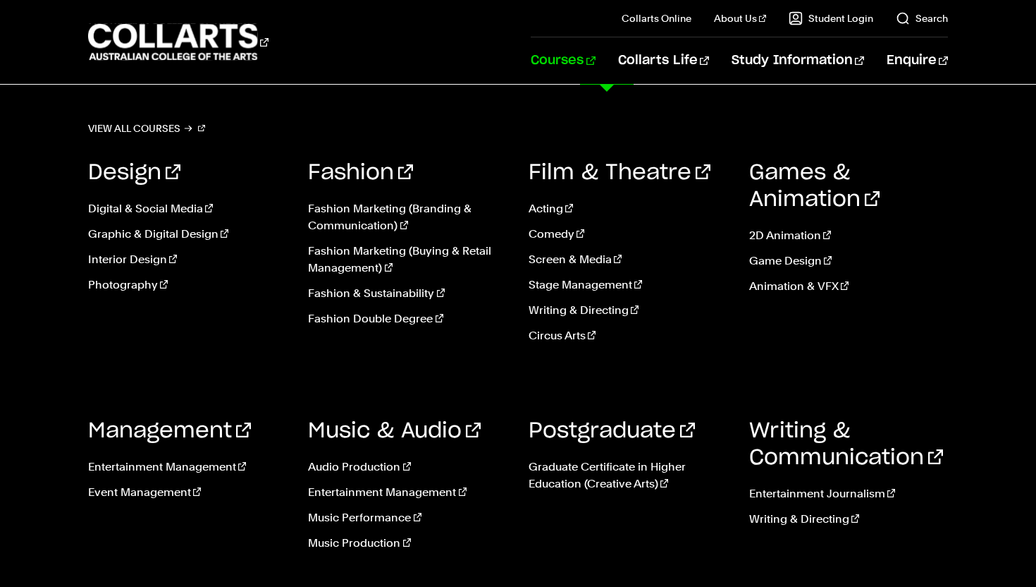
scroll to position [66, 0]
click at [384, 467] on link "Audio Production" at bounding box center [408, 466] width 200 height 17
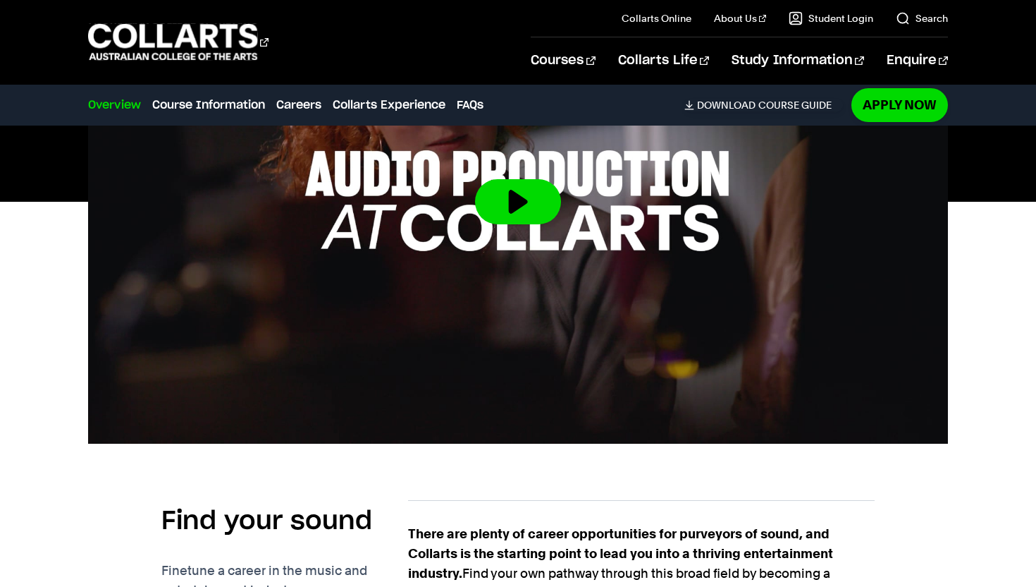
scroll to position [561, 0]
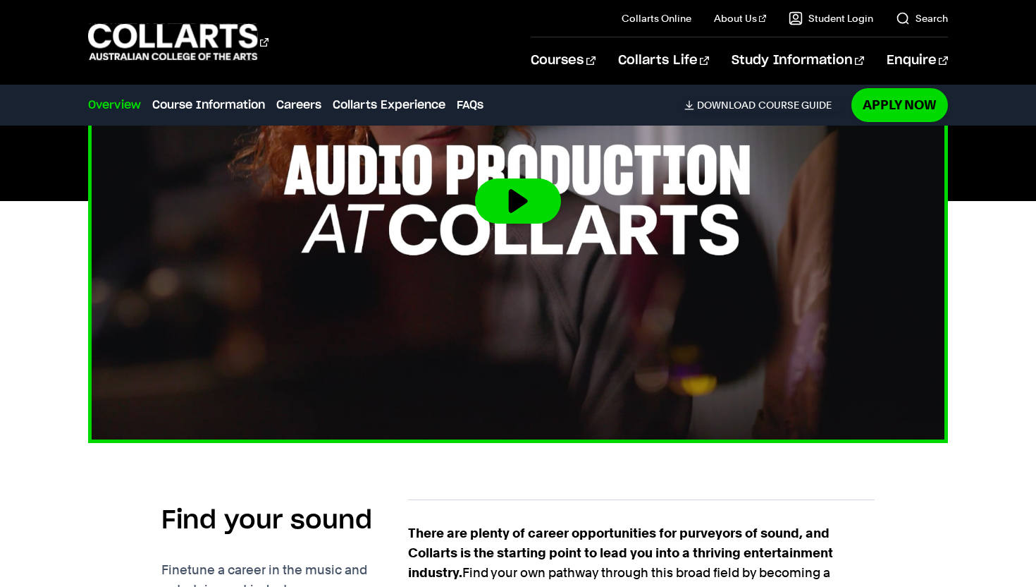
click at [574, 185] on img at bounding box center [518, 201] width 946 height 532
click at [534, 205] on button at bounding box center [518, 200] width 86 height 45
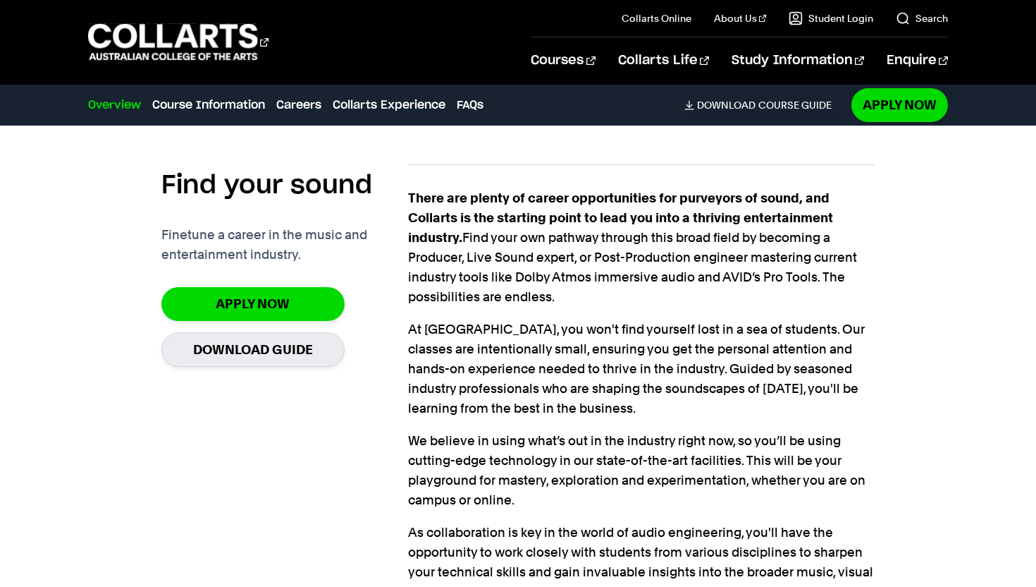
scroll to position [909, 0]
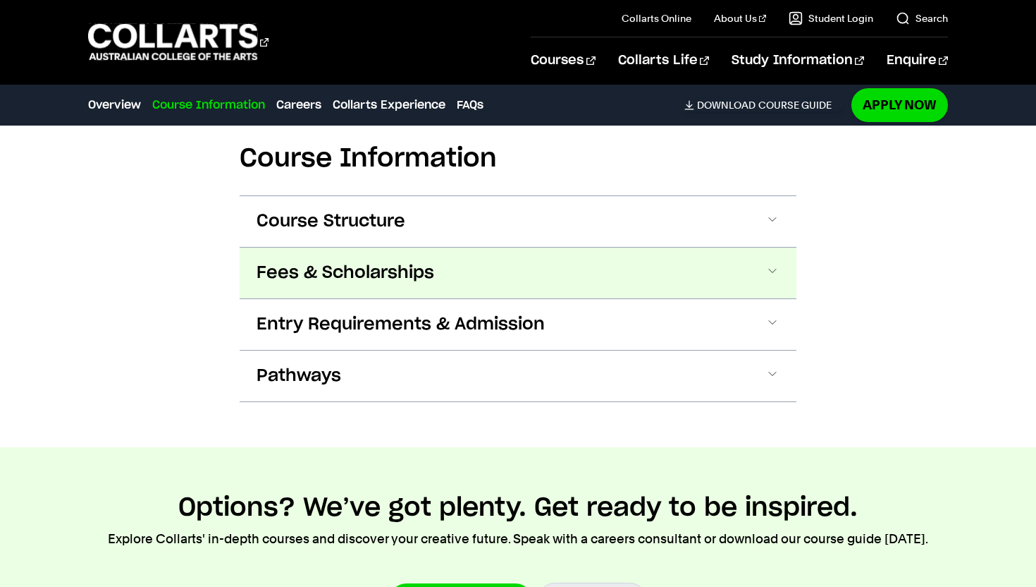
click at [310, 272] on span "Fees & Scholarships" at bounding box center [346, 273] width 178 height 23
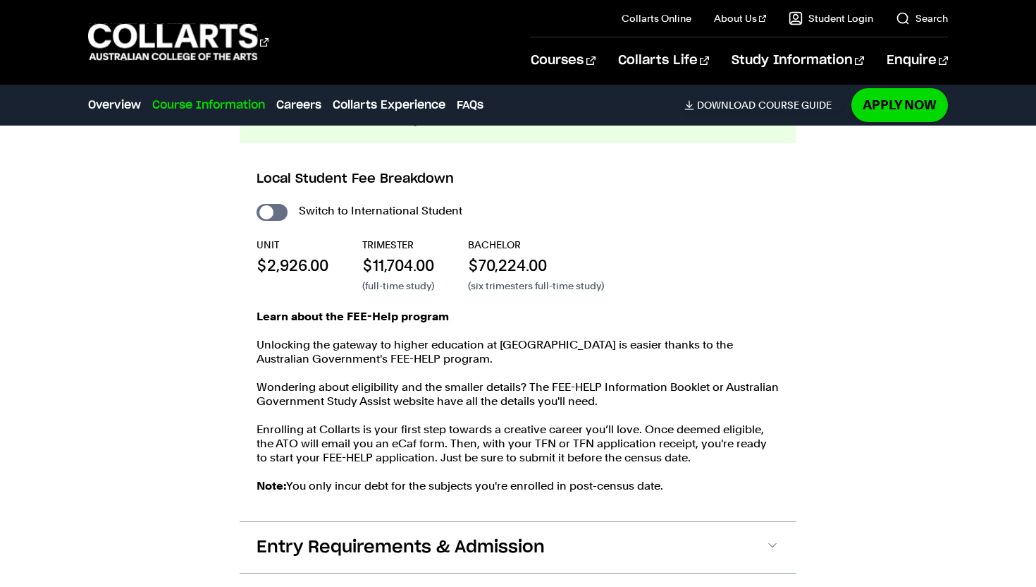
scroll to position [1620, 0]
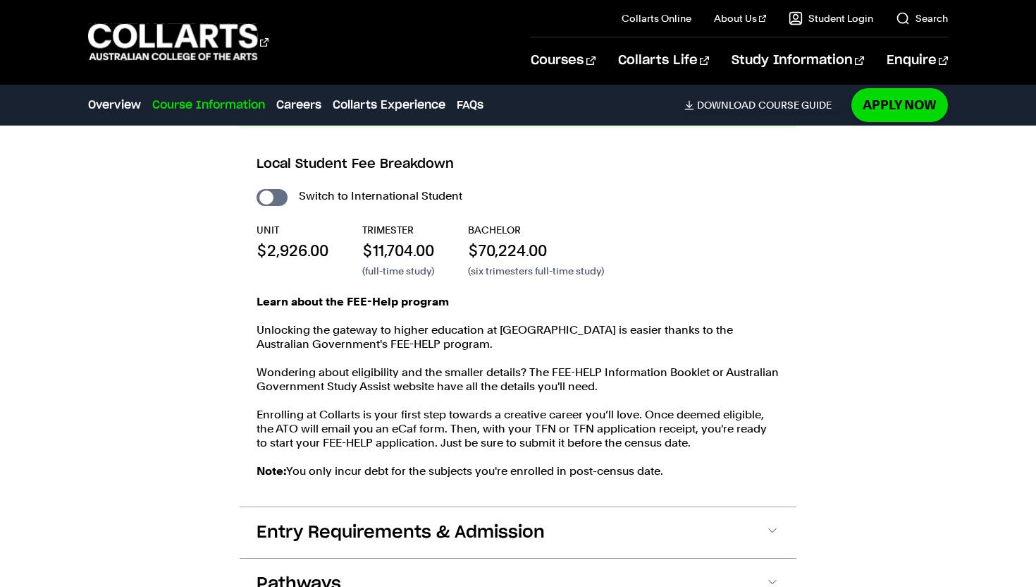
click at [409, 302] on strong "Learn about the FEE-Help program" at bounding box center [353, 301] width 192 height 13
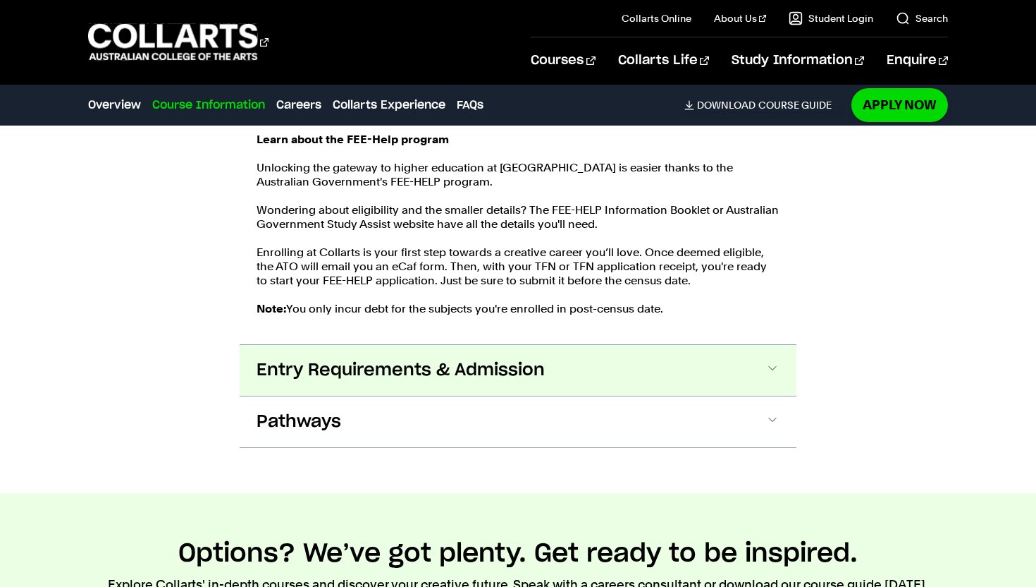
click at [402, 377] on span "Entry Requirements & Admission" at bounding box center [401, 370] width 288 height 23
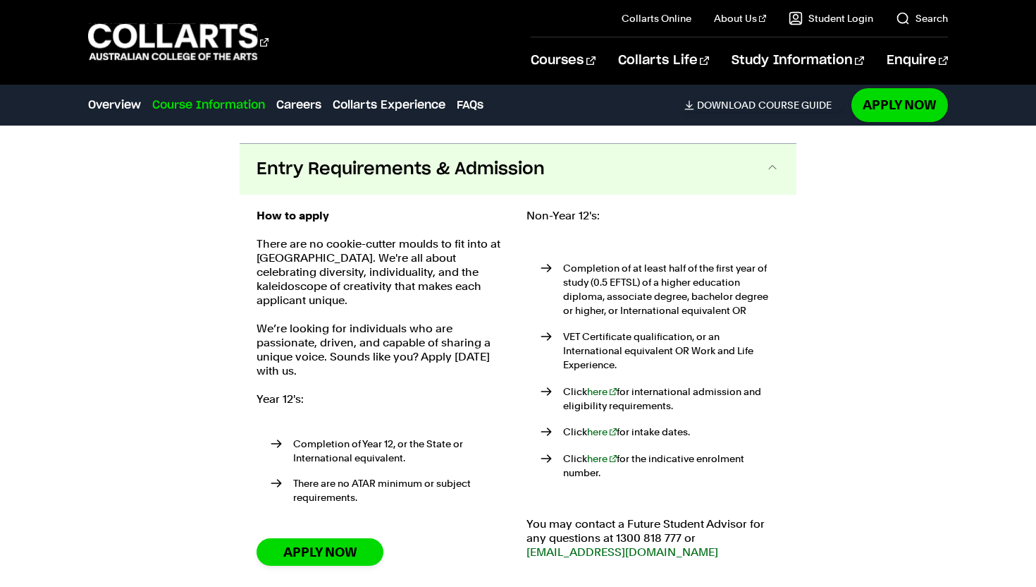
scroll to position [2000, 0]
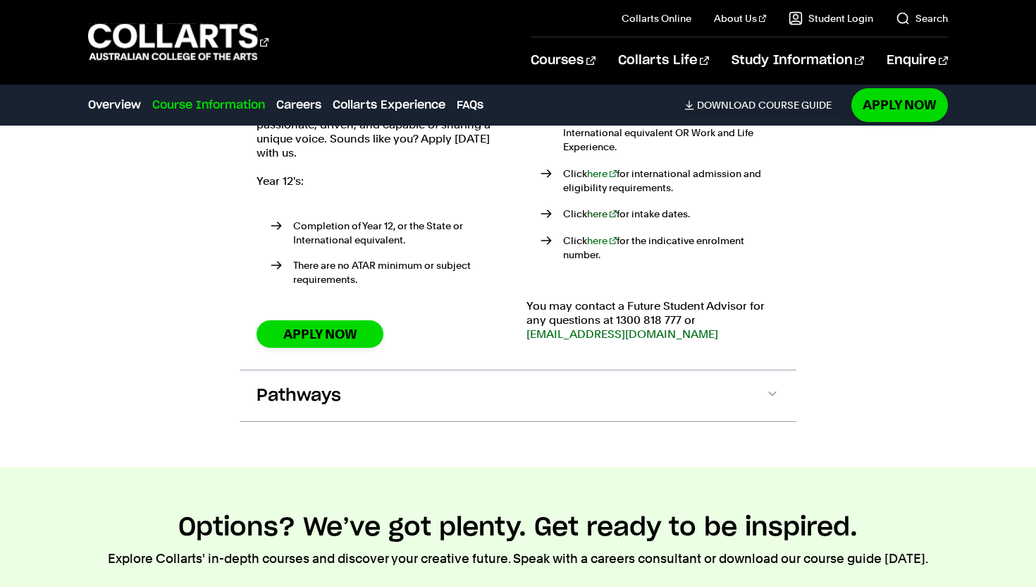
click at [604, 400] on button "Pathways" at bounding box center [518, 395] width 557 height 51
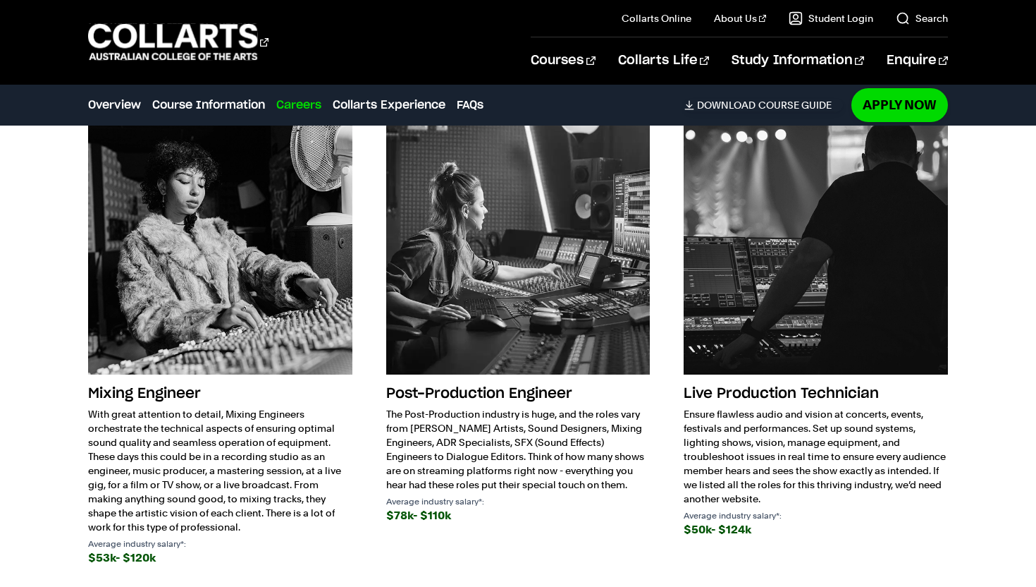
scroll to position [3298, 0]
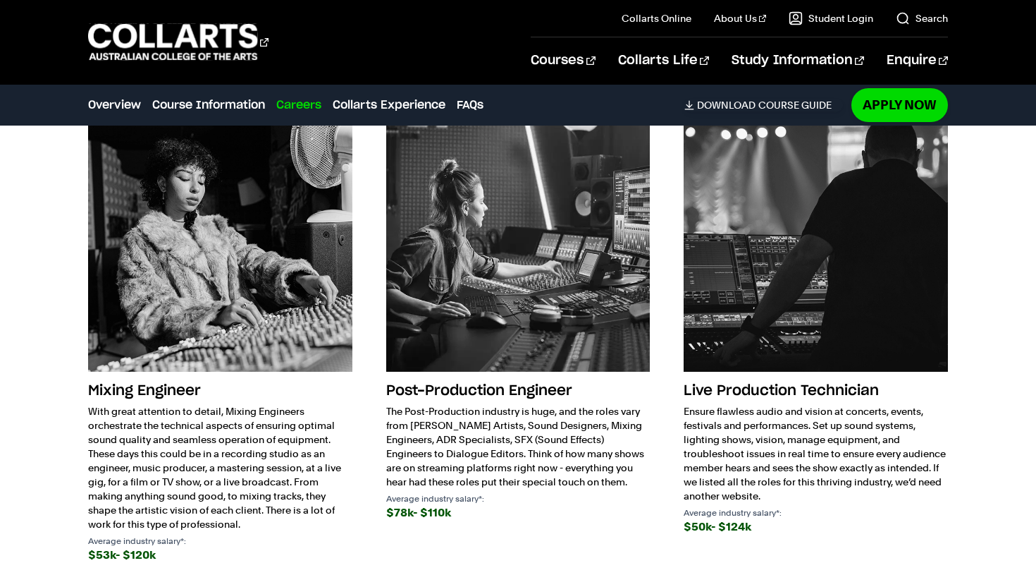
click at [582, 350] on img at bounding box center [518, 239] width 264 height 264
click at [555, 377] on h3 "Post-Production Engineer" at bounding box center [518, 390] width 264 height 27
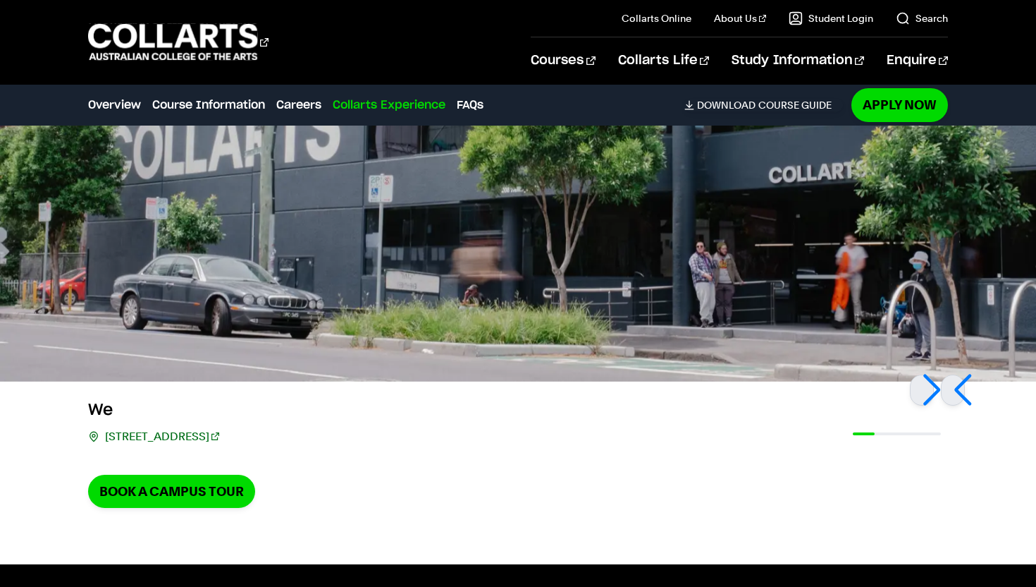
scroll to position [4053, 0]
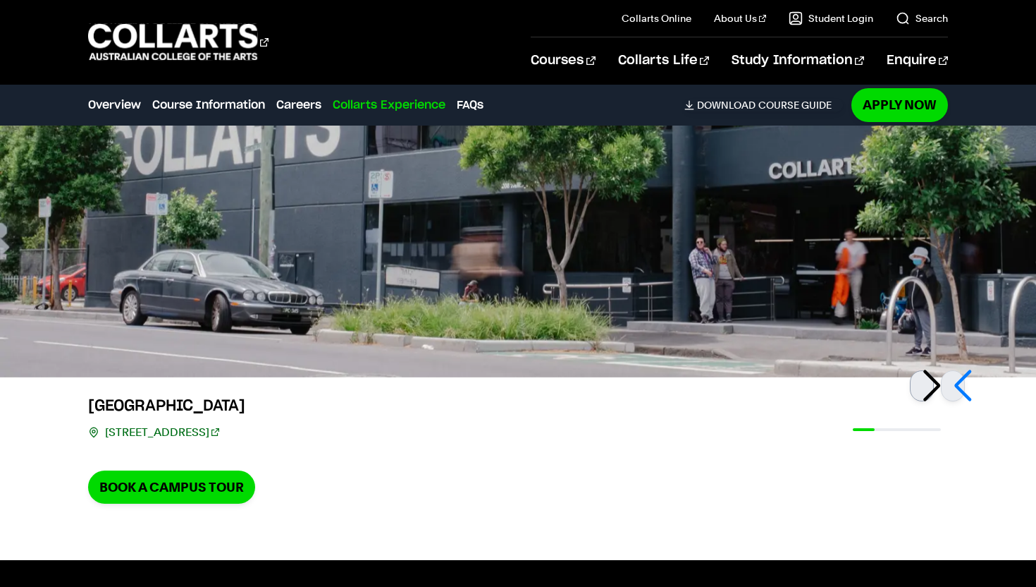
click at [926, 372] on div at bounding box center [922, 385] width 24 height 31
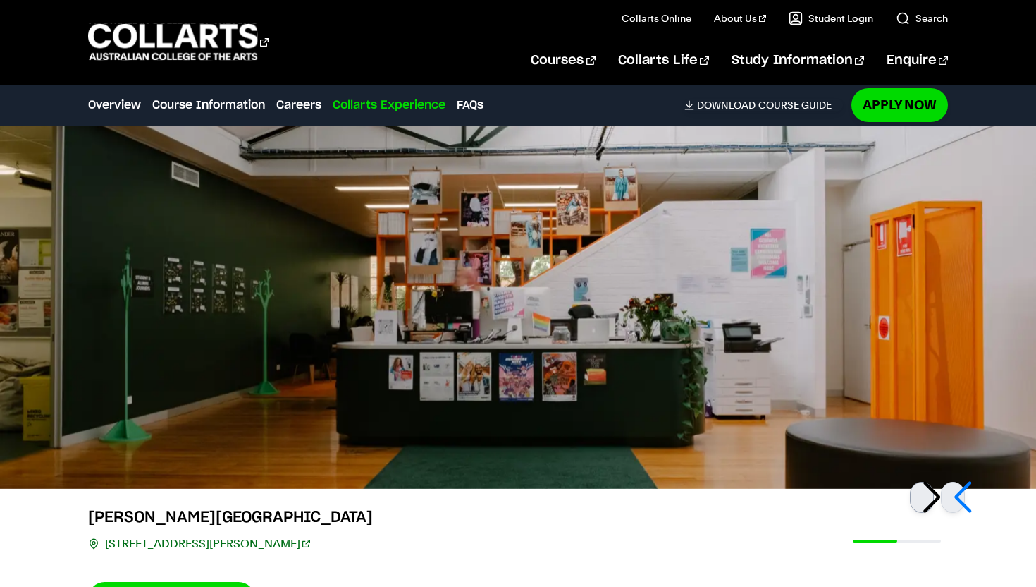
scroll to position [3937, 0]
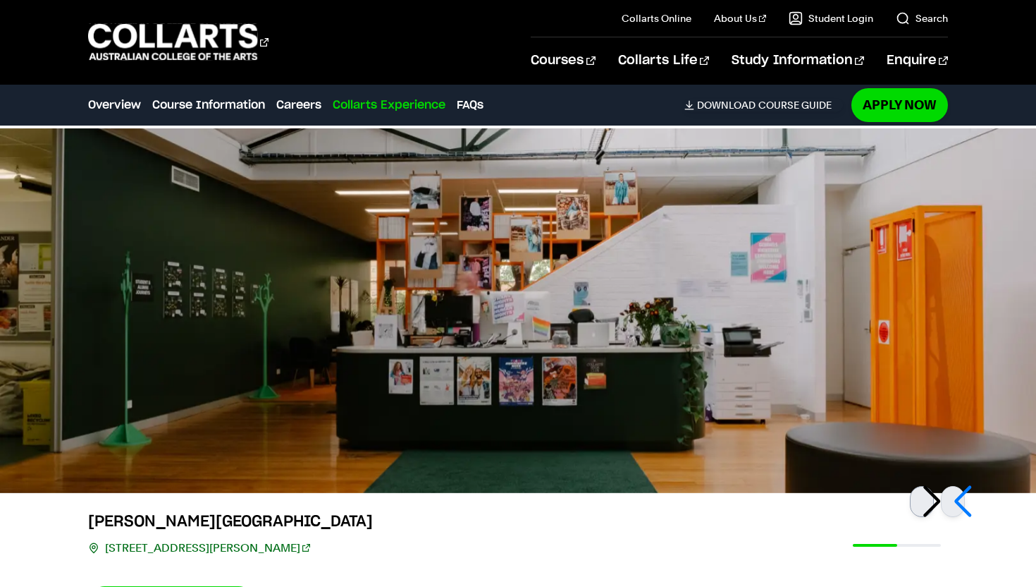
click at [925, 495] on div at bounding box center [922, 501] width 24 height 31
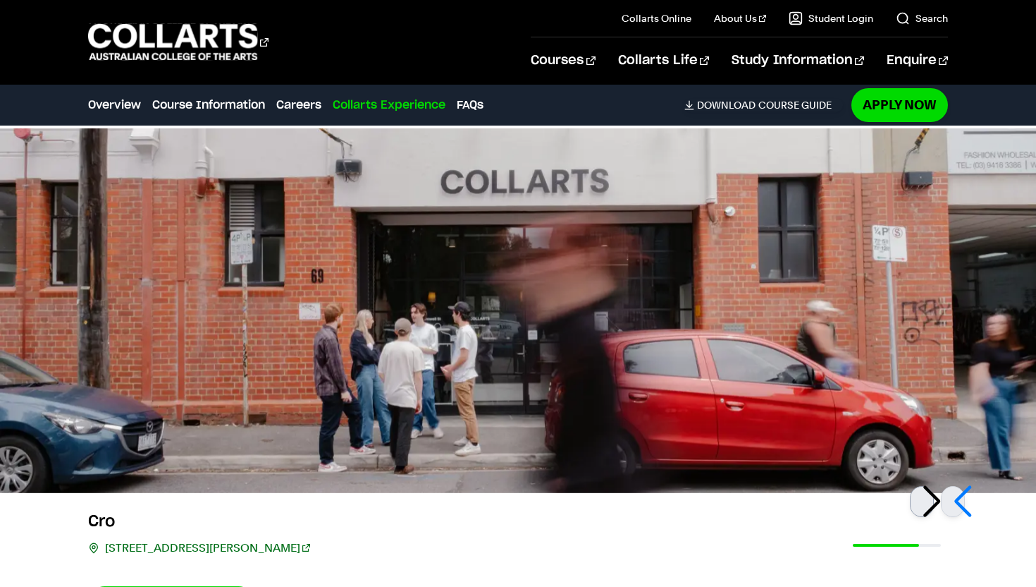
click at [925, 495] on div at bounding box center [922, 501] width 24 height 31
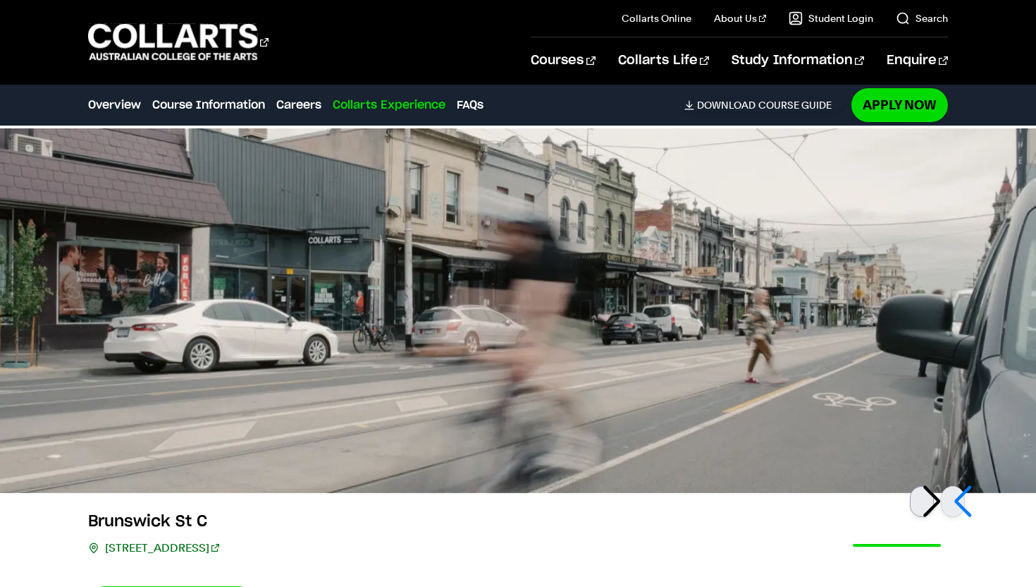
click at [925, 495] on div at bounding box center [922, 501] width 24 height 31
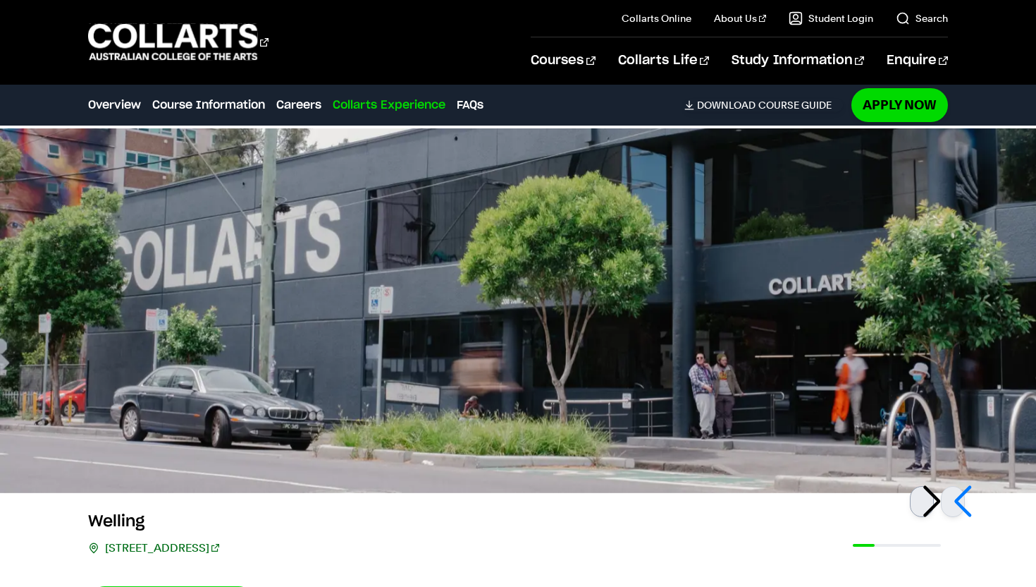
click at [925, 495] on div at bounding box center [922, 501] width 24 height 31
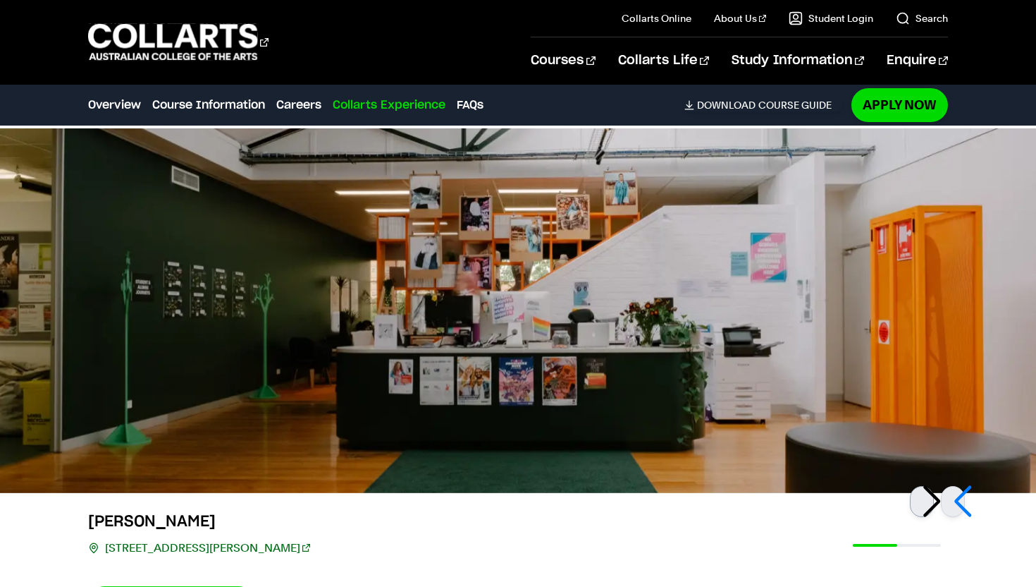
click at [925, 495] on div at bounding box center [922, 501] width 24 height 31
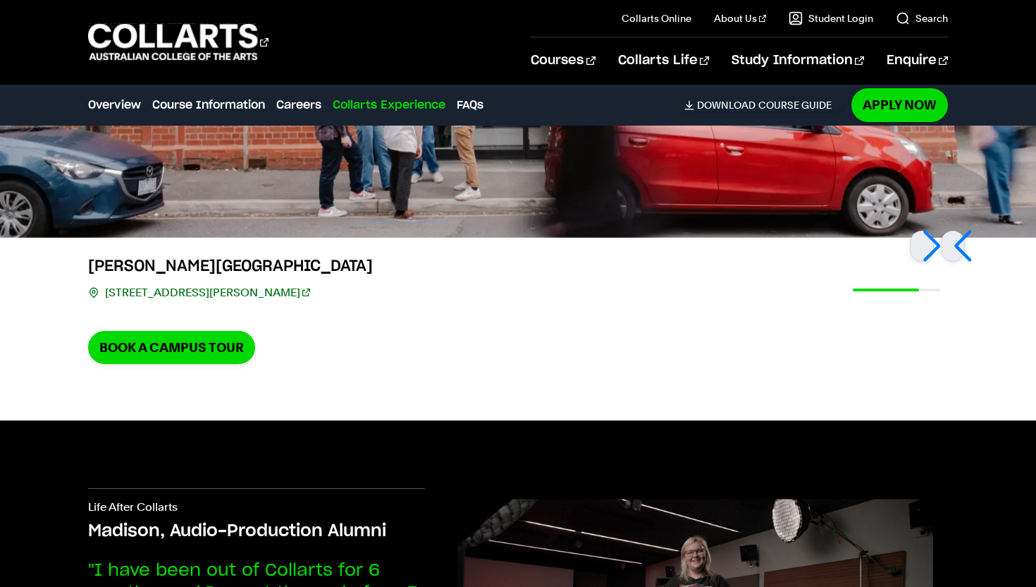
scroll to position [4277, 0]
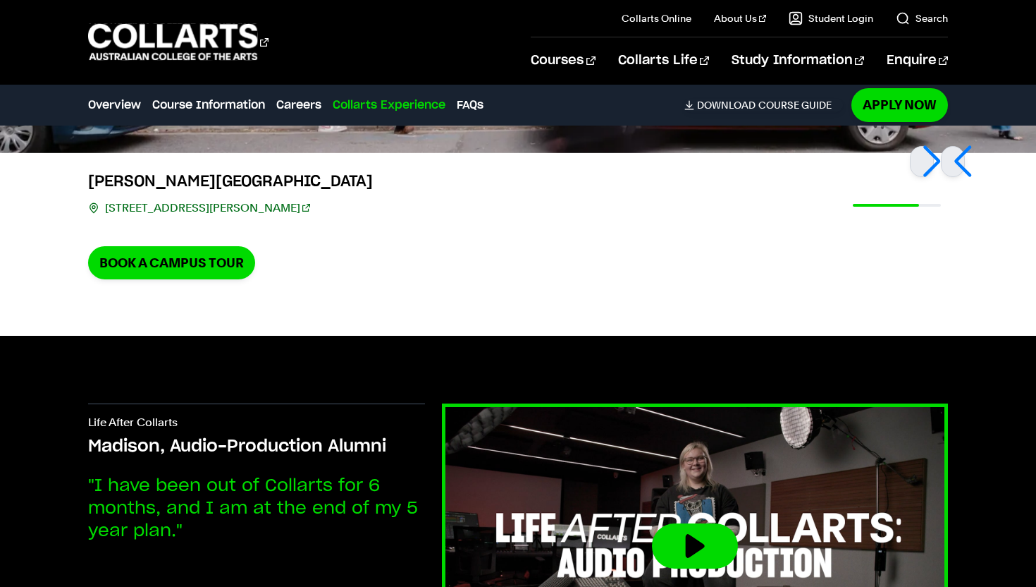
click at [781, 544] on img at bounding box center [695, 545] width 556 height 313
click at [690, 523] on button at bounding box center [695, 545] width 86 height 45
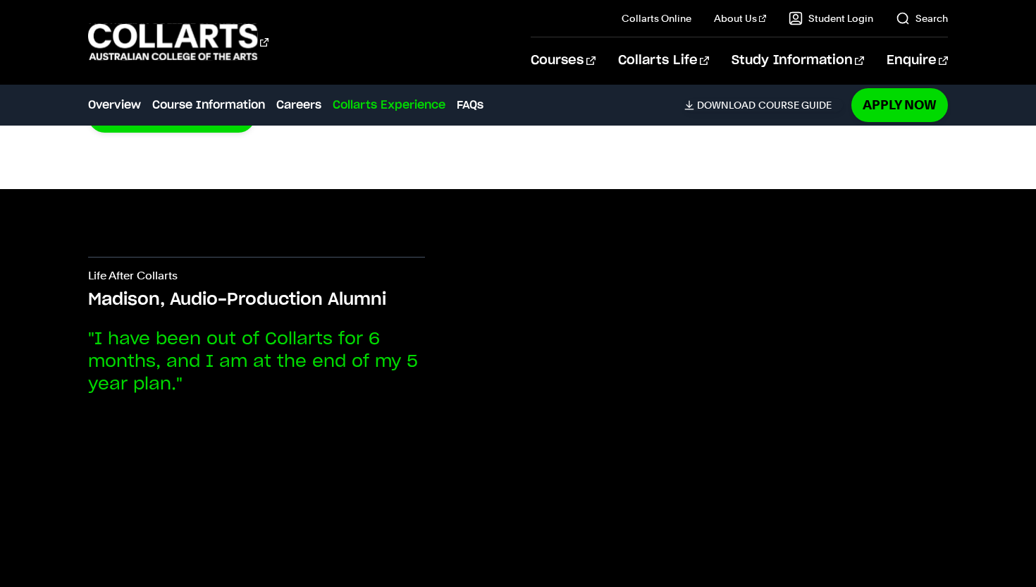
scroll to position [4425, 0]
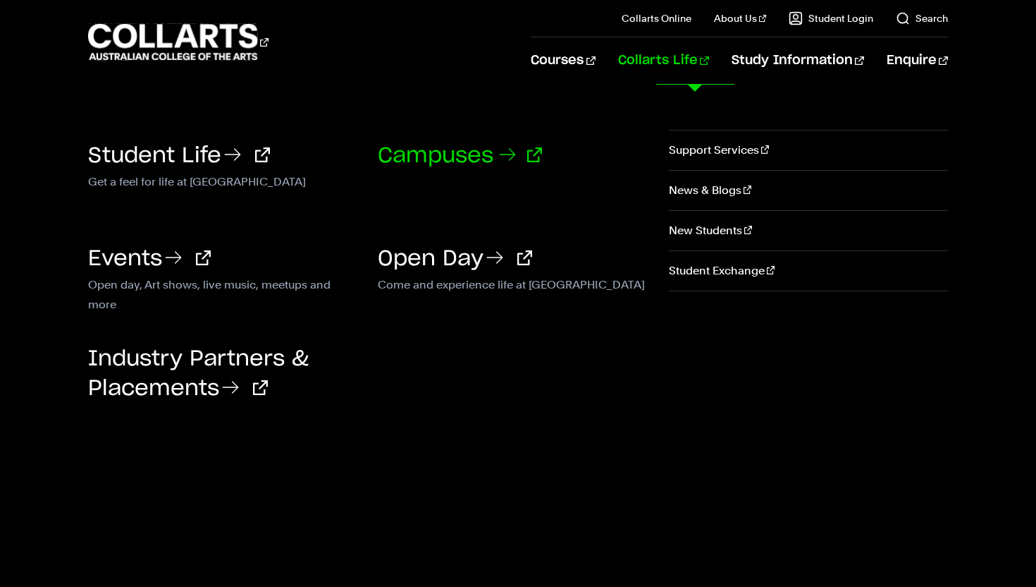
click at [498, 157] on link "Campuses" at bounding box center [460, 155] width 164 height 21
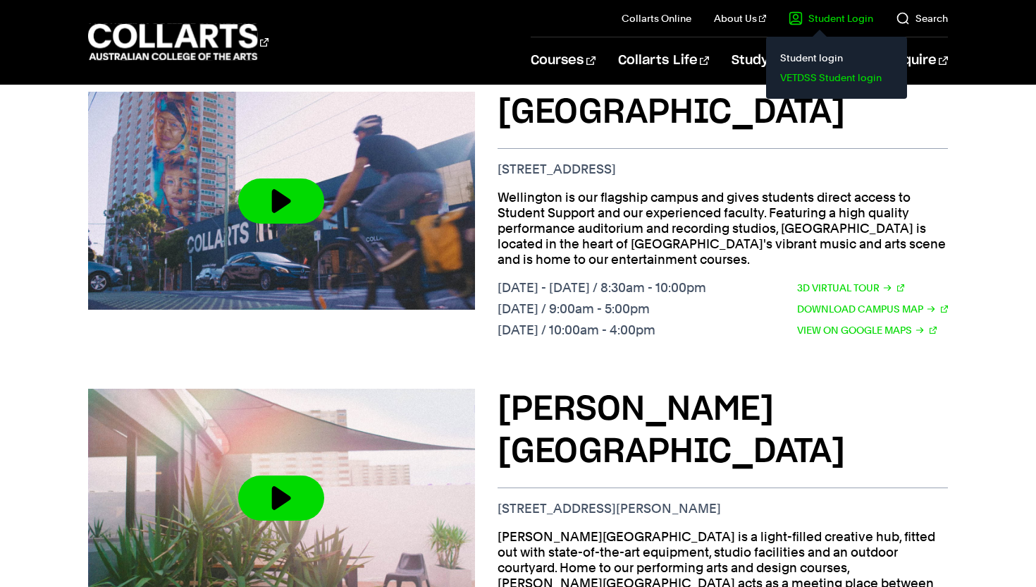
scroll to position [469, 0]
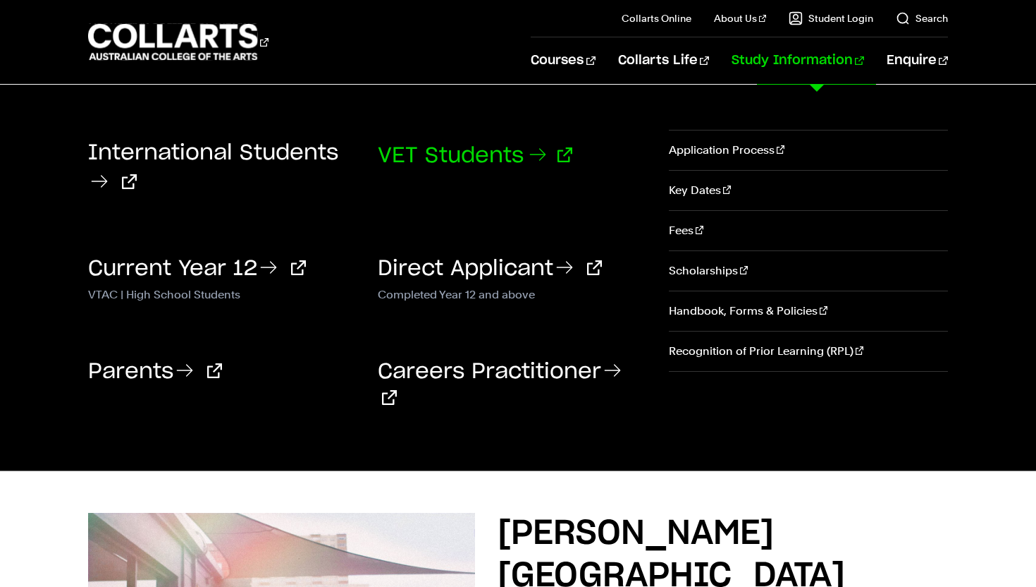
click at [497, 153] on link "VET Students" at bounding box center [475, 155] width 195 height 21
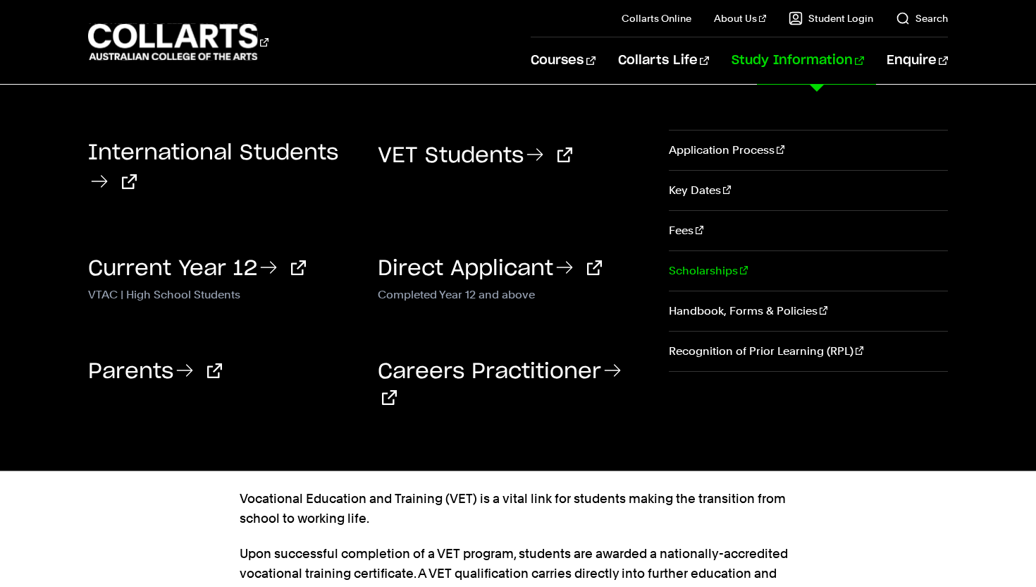
click at [690, 269] on link "Scholarships" at bounding box center [808, 270] width 279 height 39
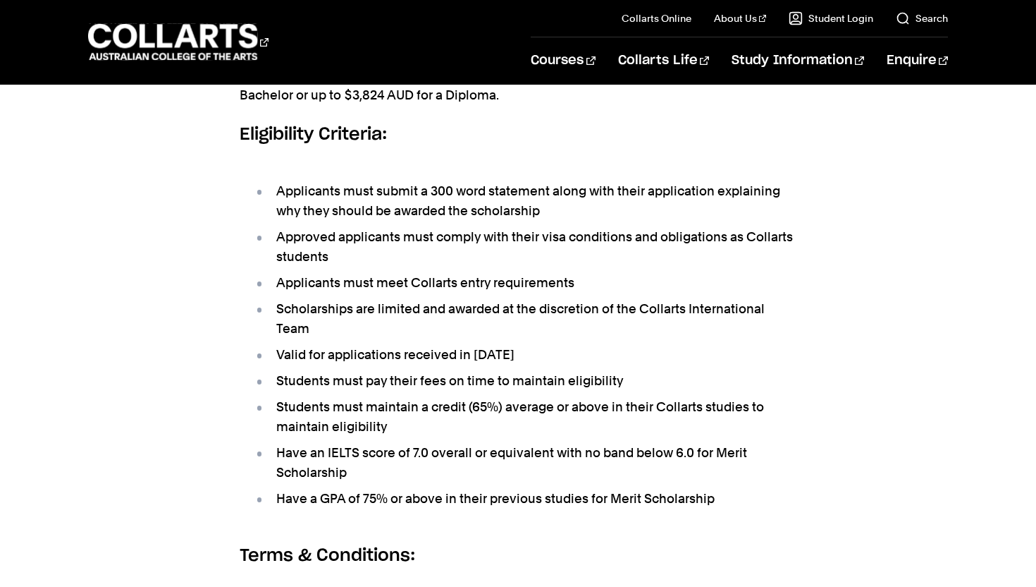
scroll to position [582, 0]
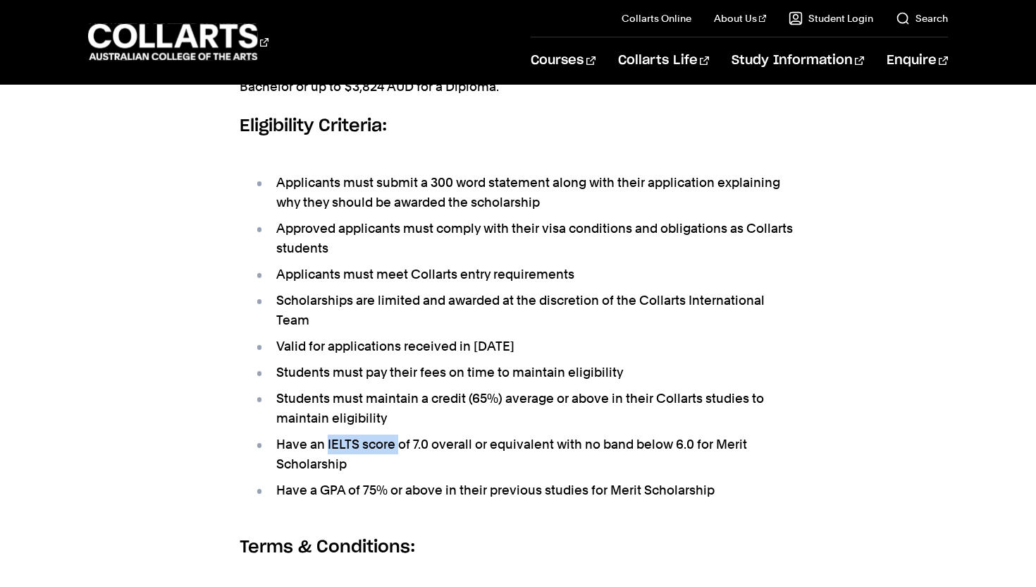
drag, startPoint x: 397, startPoint y: 409, endPoint x: 326, endPoint y: 399, distance: 71.9
click at [326, 434] on li "Have an IELTS score of 7.0 overall or equivalent with no band below 6.0 for Mer…" at bounding box center [525, 453] width 543 height 39
copy li "IELTS score"
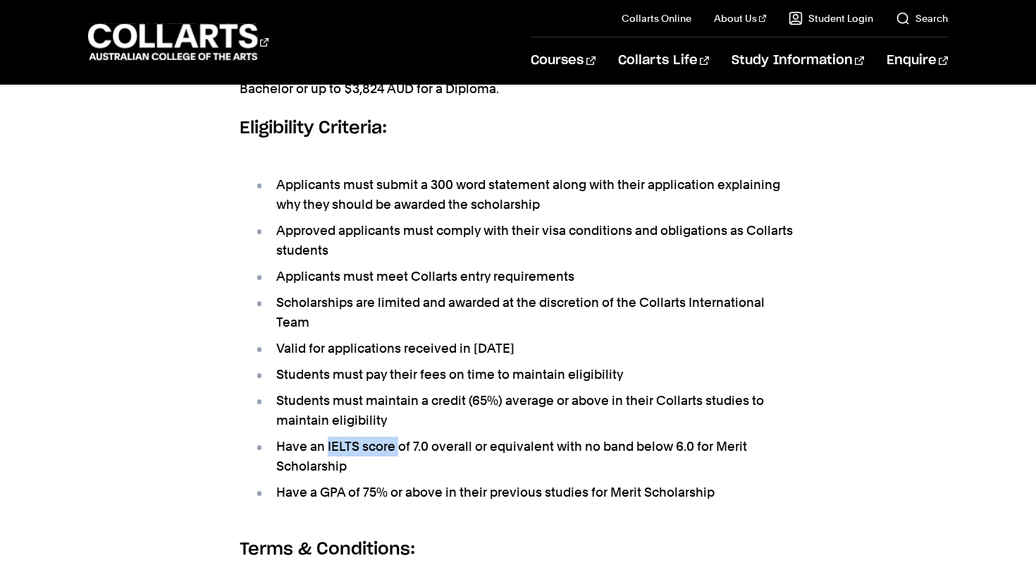
scroll to position [539, 0]
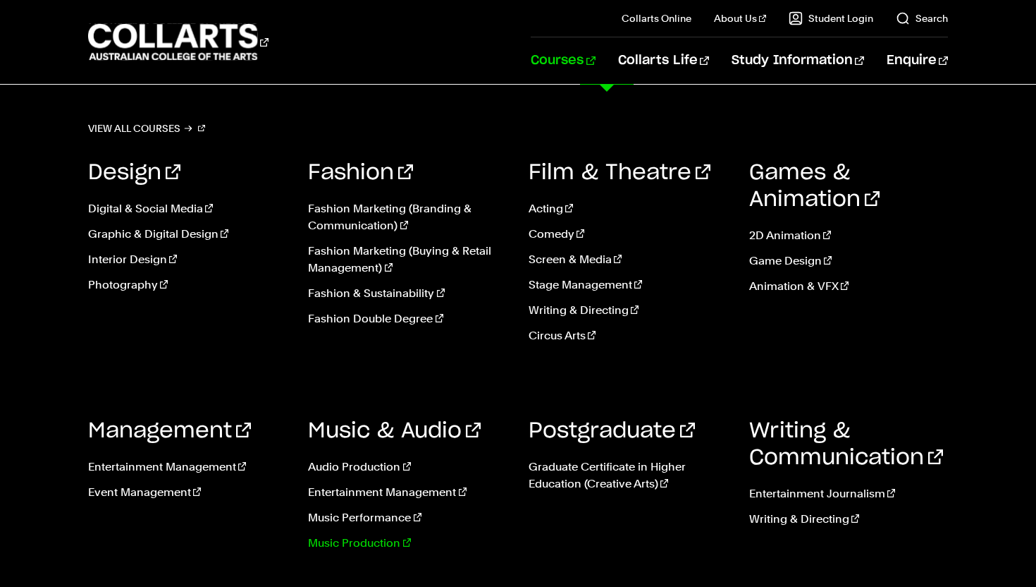
click at [370, 546] on link "Music Production" at bounding box center [408, 542] width 200 height 17
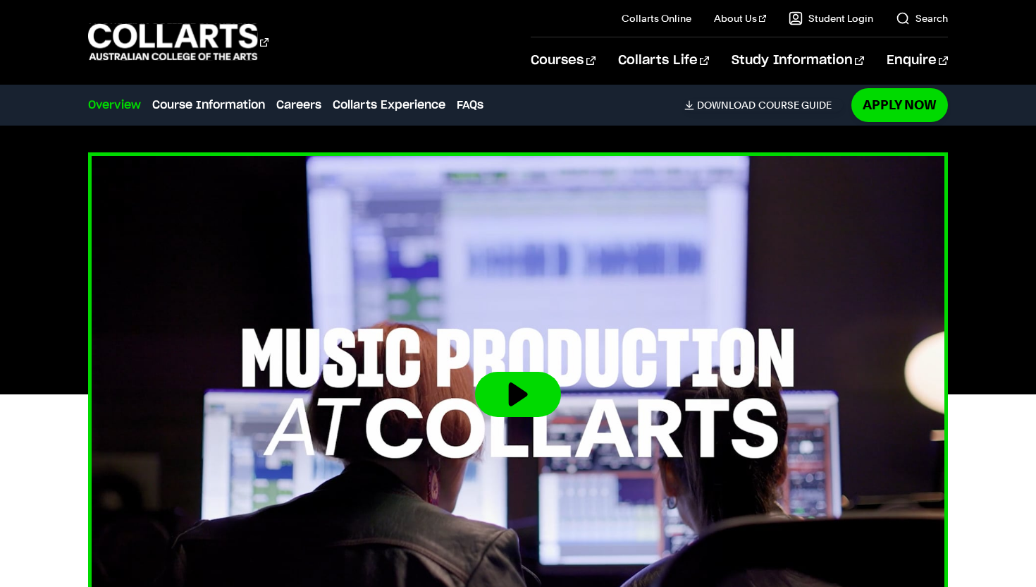
scroll to position [435, 0]
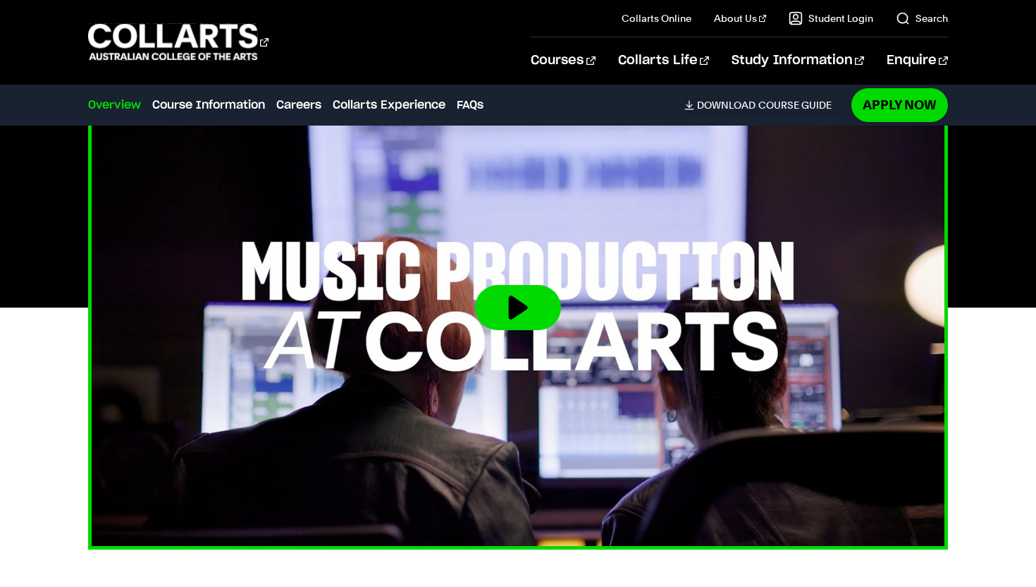
click at [539, 298] on button at bounding box center [518, 307] width 86 height 45
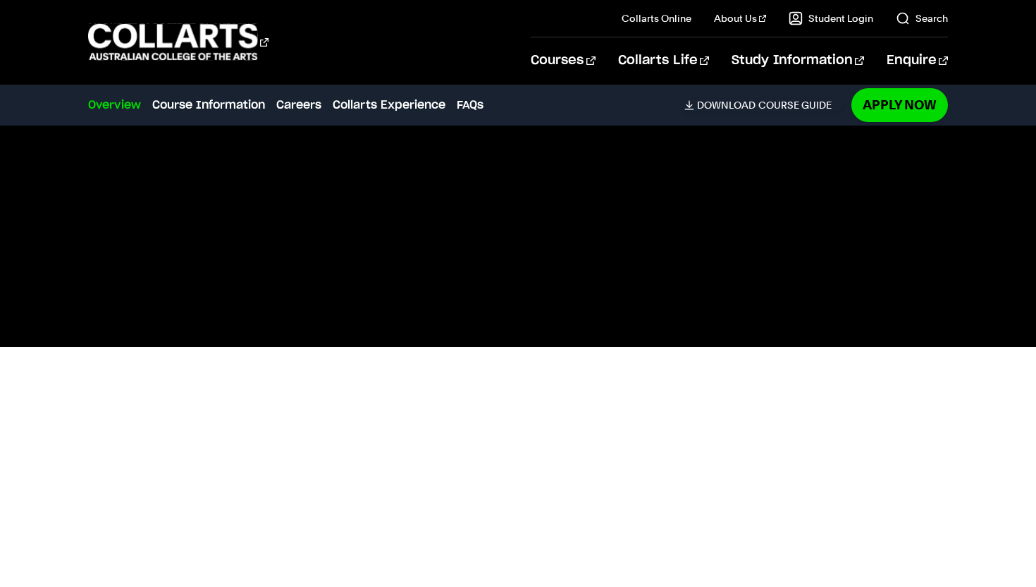
scroll to position [393, 0]
